Goal: Navigation & Orientation: Find specific page/section

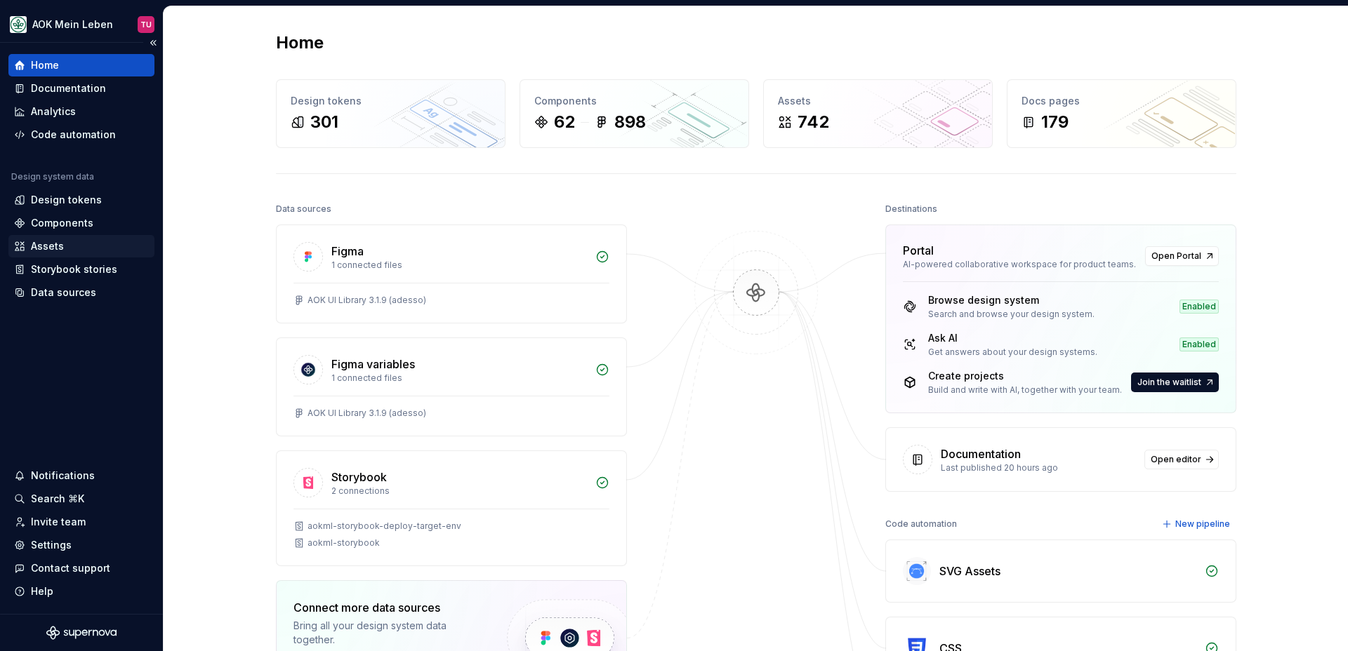
click at [51, 250] on div "Assets" at bounding box center [47, 246] width 33 height 14
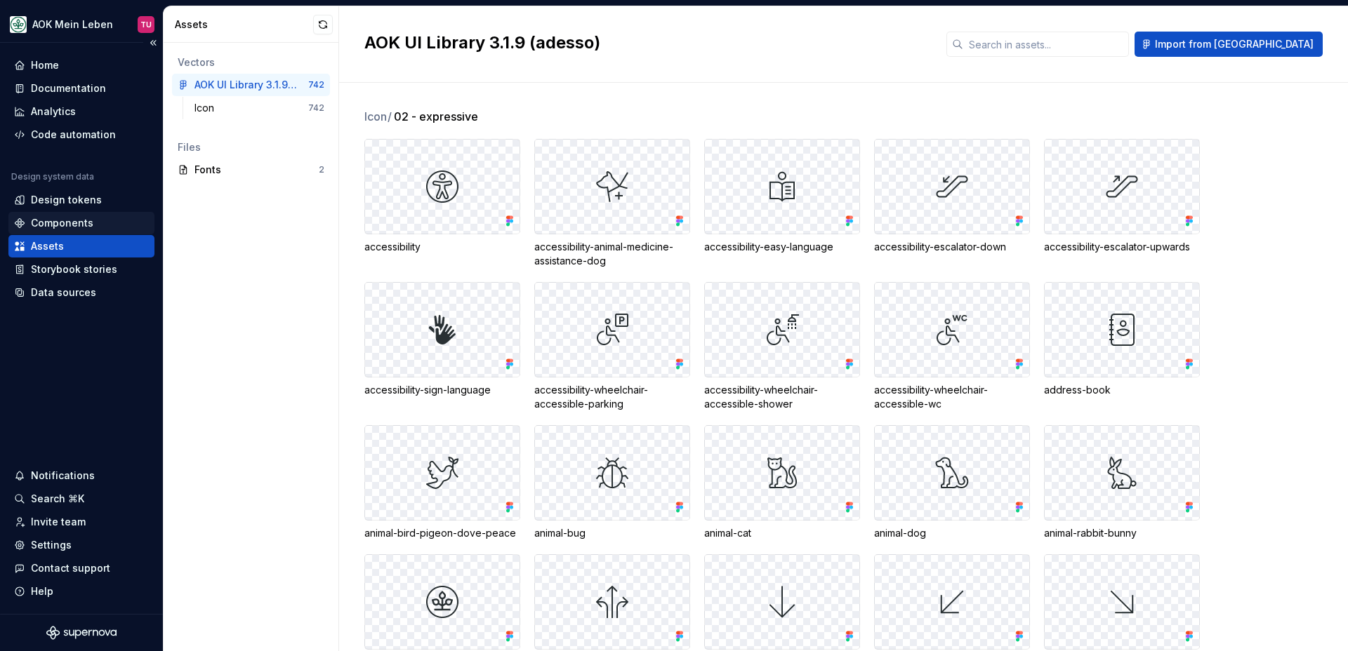
click at [60, 216] on div "Components" at bounding box center [62, 223] width 62 height 14
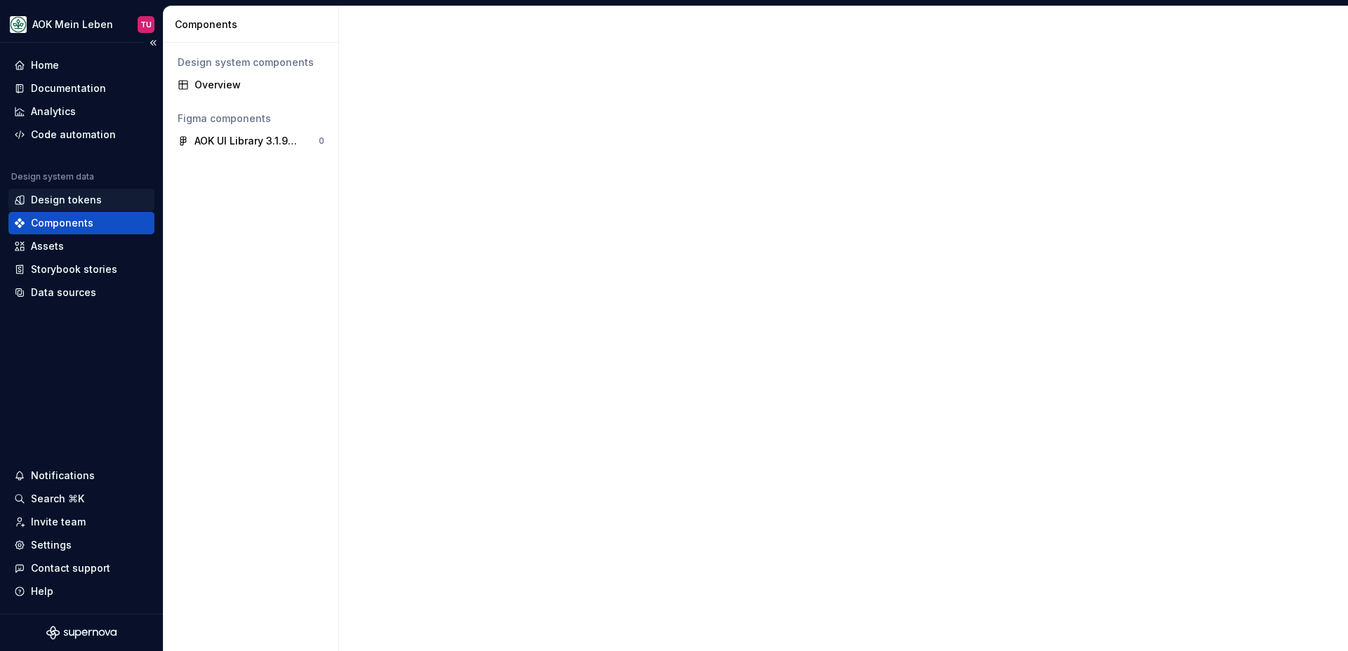
click at [62, 201] on div "Design tokens" at bounding box center [66, 200] width 71 height 14
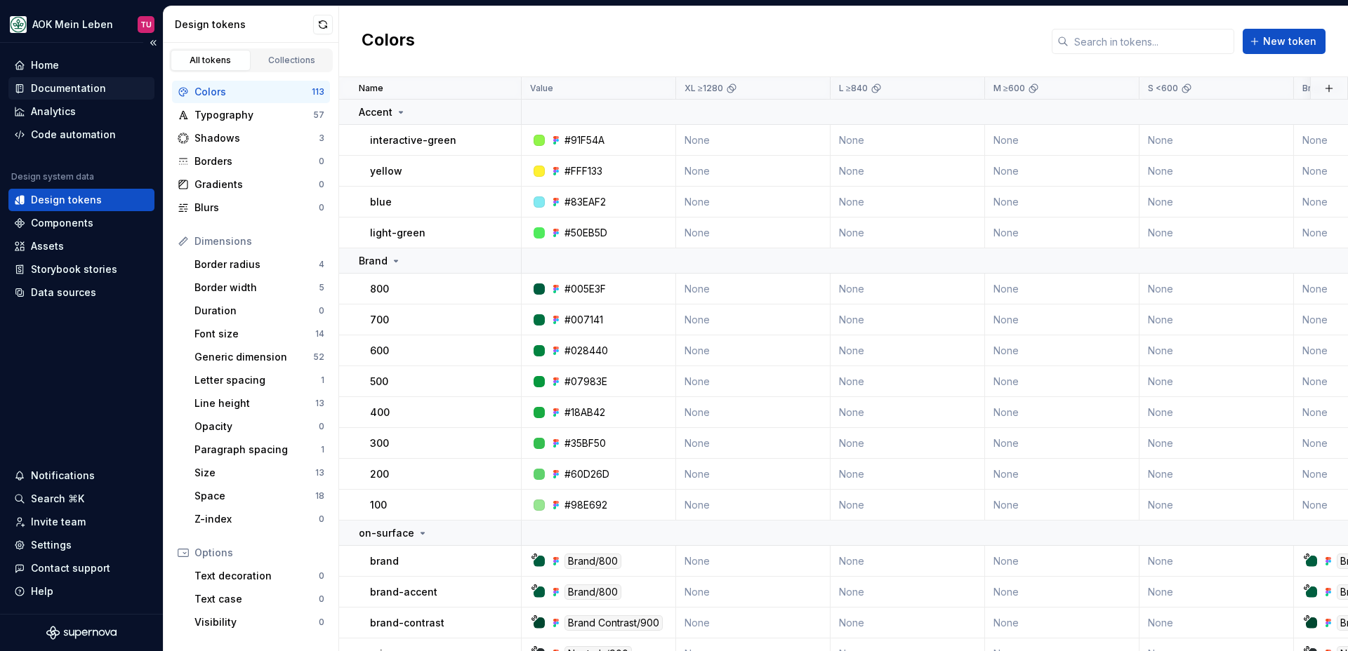
click at [81, 91] on div "Documentation" at bounding box center [68, 88] width 75 height 14
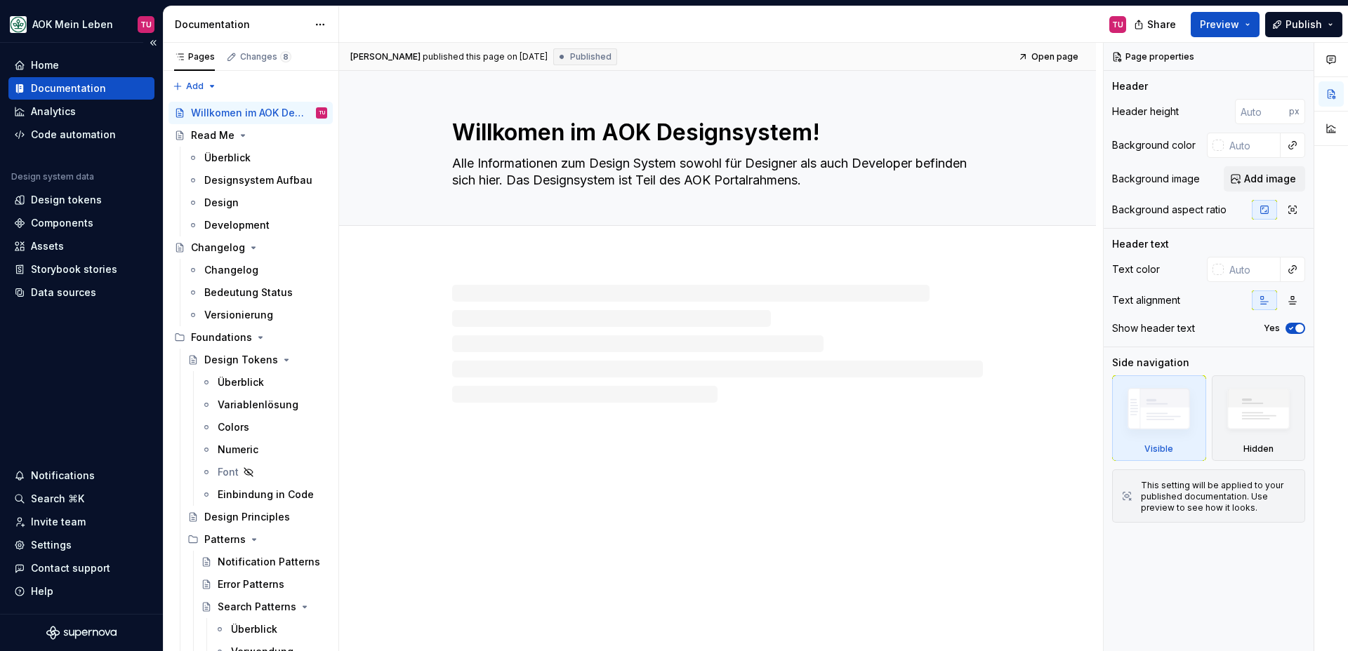
type textarea "*"
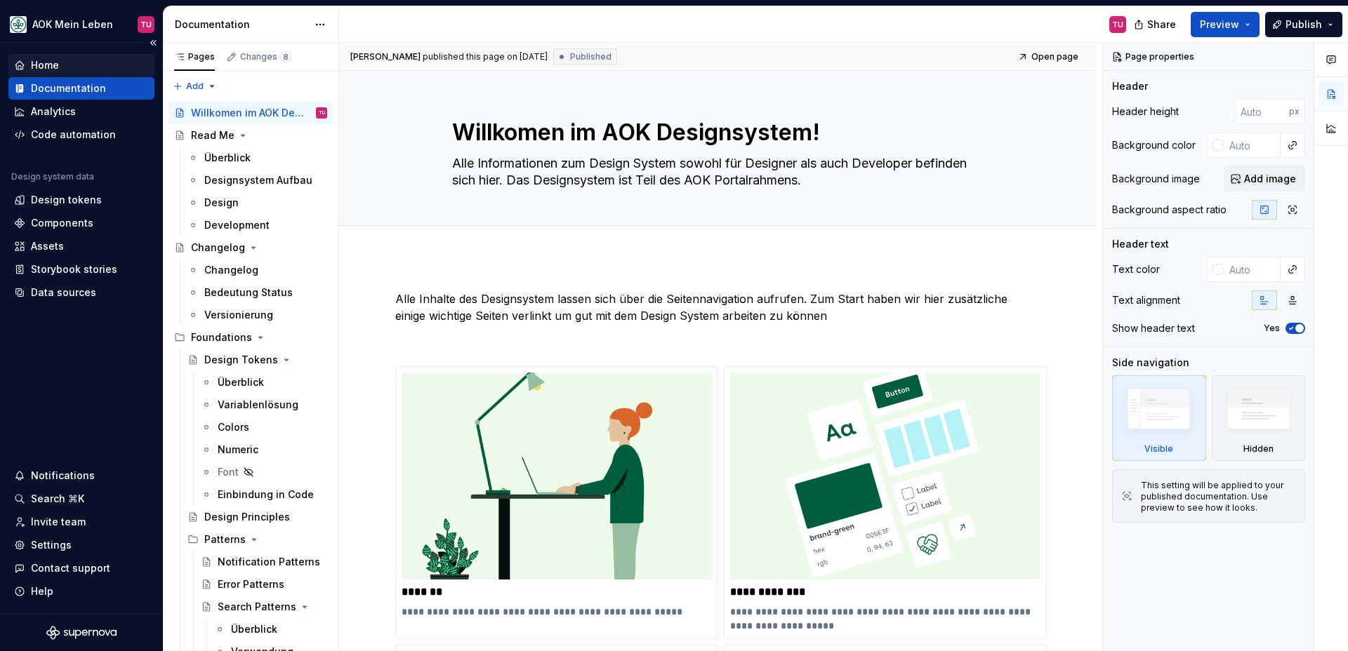
click at [55, 65] on div "Home" at bounding box center [45, 65] width 28 height 14
